Goal: Task Accomplishment & Management: Manage account settings

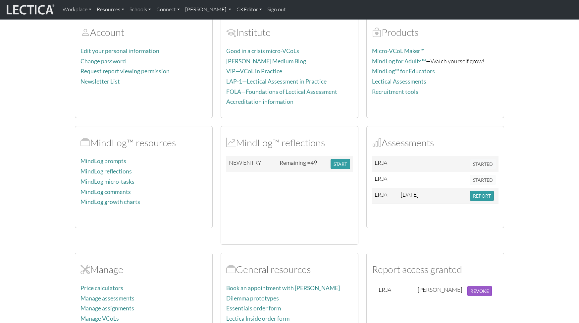
scroll to position [136, 0]
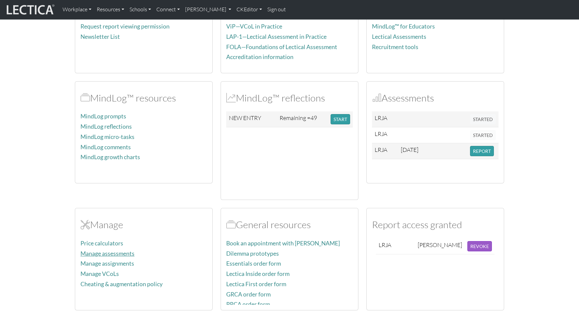
click at [119, 250] on link "Manage assessments" at bounding box center [107, 253] width 54 height 7
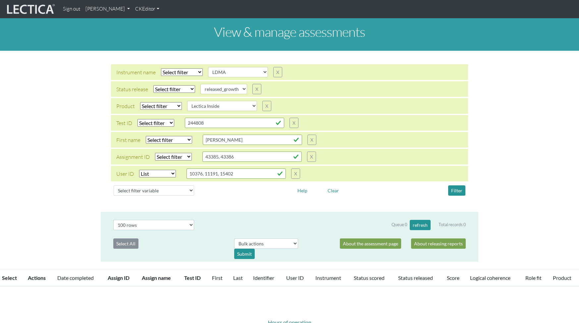
select select
select select "LDMA"
select select
select select "released_growth"
select select
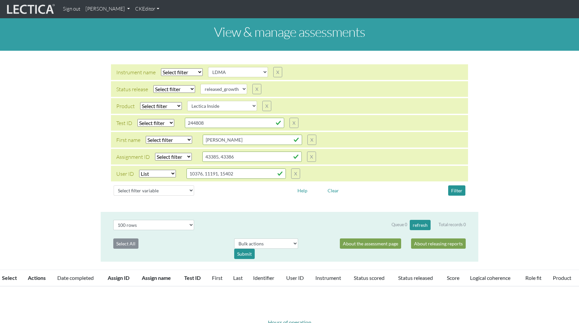
select select "Lectica Inside"
select select "in"
select select "100"
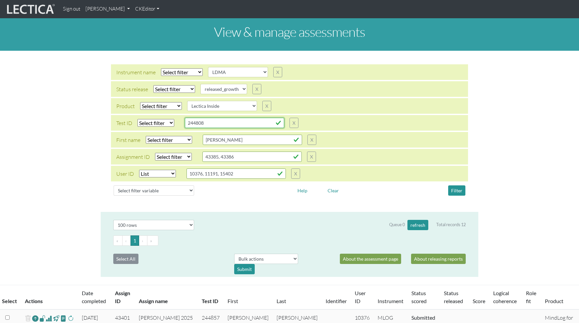
click at [223, 121] on input "244808" at bounding box center [234, 123] width 99 height 10
paste input "7"
type input "244807"
click at [168, 122] on select "Select filter Equals List Contains Greater than Less than" at bounding box center [155, 123] width 37 height 8
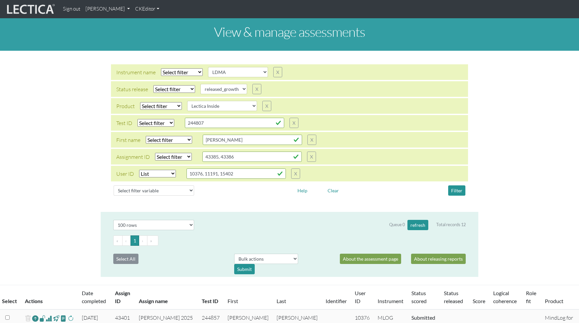
select select "equal"
click at [137, 119] on select "Select filter Equals List Contains Greater than Less than" at bounding box center [155, 123] width 37 height 8
click at [171, 173] on select "Select filter Equals List Contains Greater than Less than" at bounding box center [157, 174] width 37 height 8
select select
click at [139, 170] on select "Select filter Equals List Contains Greater than Less than" at bounding box center [157, 174] width 37 height 8
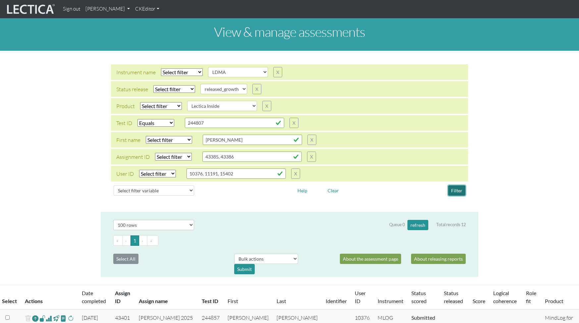
click at [461, 191] on button "Filter" at bounding box center [456, 190] width 17 height 10
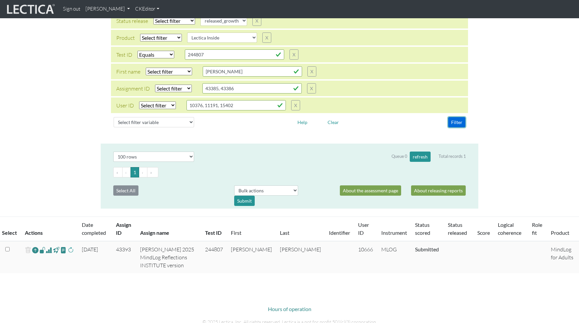
scroll to position [70, 0]
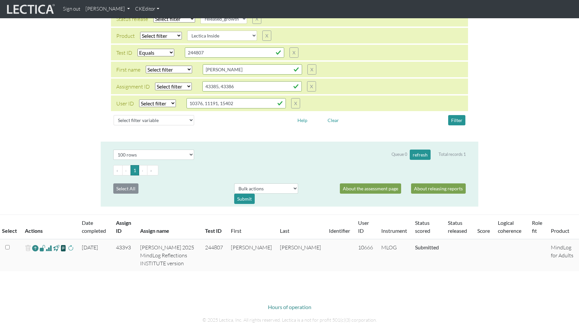
click at [63, 247] on span at bounding box center [63, 248] width 6 height 8
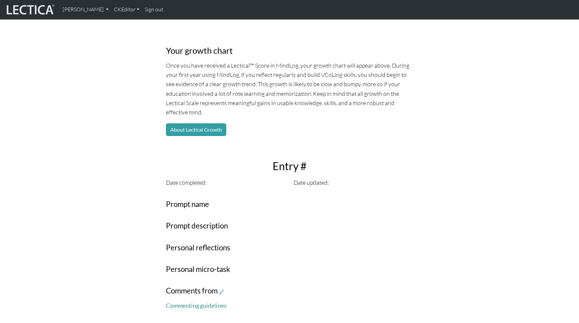
scroll to position [100, 0]
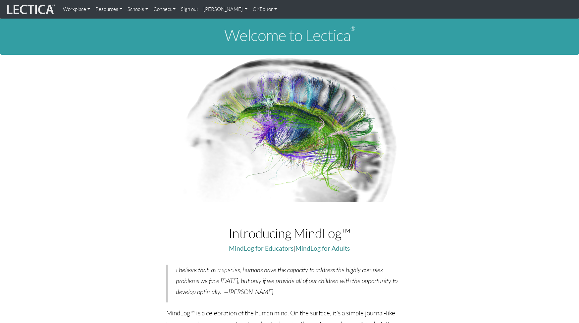
click at [234, 8] on link "[PERSON_NAME]" at bounding box center [226, 9] width 50 height 13
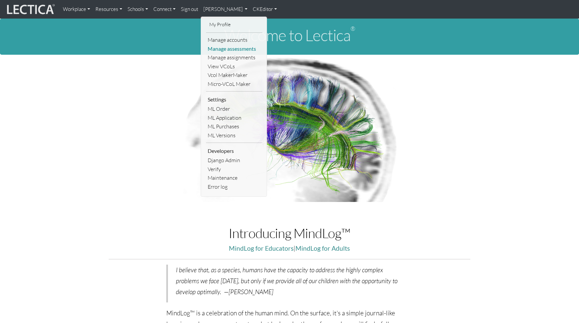
click at [231, 51] on link "Manage assessments" at bounding box center [234, 48] width 56 height 9
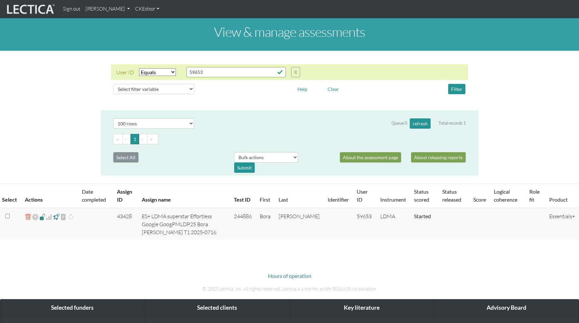
select select "equal"
select select "100"
click at [188, 89] on select "Select filter variable Assignment name Assignment ID Clarity persuasive Clarity…" at bounding box center [154, 89] width 80 height 10
select select "id"
click at [114, 94] on select "Select filter variable Assignment name Assignment ID Clarity persuasive Clarity…" at bounding box center [154, 89] width 80 height 10
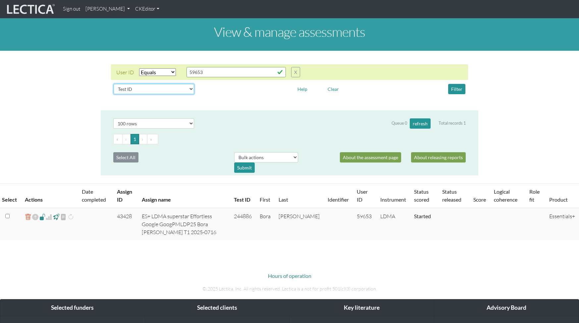
select select
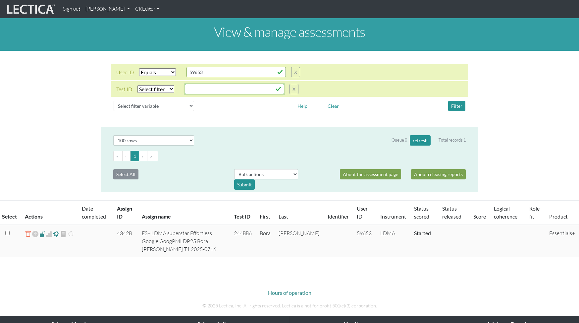
click at [209, 90] on input "text" at bounding box center [234, 89] width 99 height 10
paste input "244807"
type input "244807"
click at [172, 89] on select "Select filter Equals List Contains Greater than Less than" at bounding box center [155, 89] width 37 height 8
select select "equal"
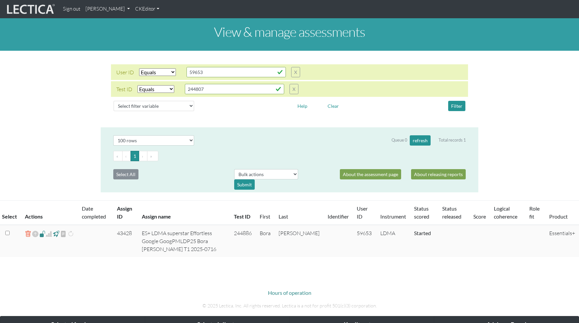
click at [137, 85] on select "Select filter Equals List Contains Greater than Less than" at bounding box center [155, 89] width 37 height 8
click at [169, 75] on select "Select filter Equals List Contains Greater than Less than" at bounding box center [157, 72] width 37 height 8
select select
click at [139, 68] on select "Select filter Equals List Contains Greater than Less than" at bounding box center [157, 72] width 37 height 8
click at [455, 110] on button "Filter" at bounding box center [456, 106] width 17 height 10
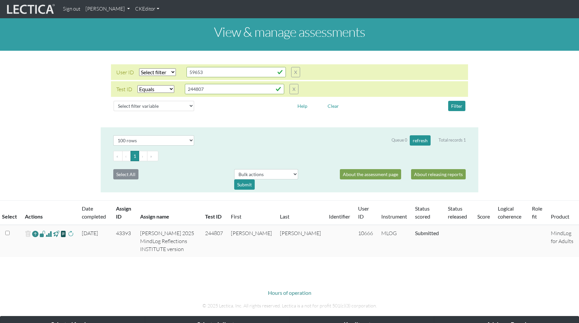
click at [65, 235] on span at bounding box center [63, 234] width 6 height 8
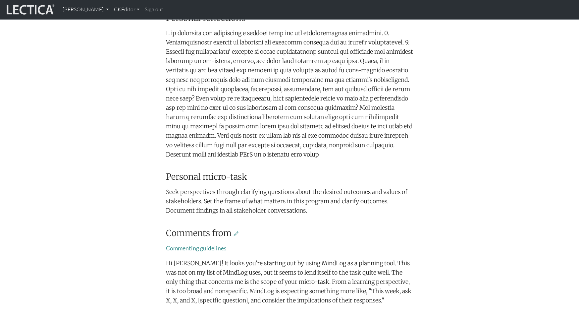
scroll to position [352, 0]
